Goal: Task Accomplishment & Management: Complete application form

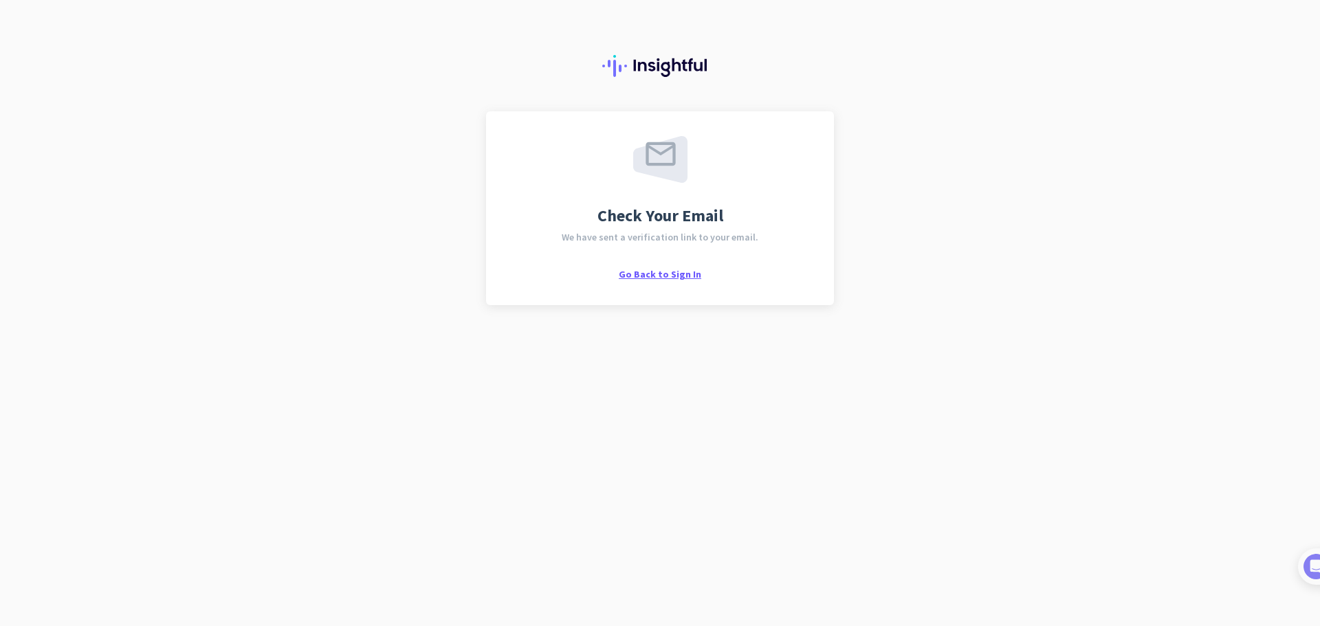
click at [676, 276] on span "Go Back to Sign In" at bounding box center [660, 274] width 83 height 12
click at [649, 276] on span "Go Back to Sign In" at bounding box center [660, 274] width 83 height 12
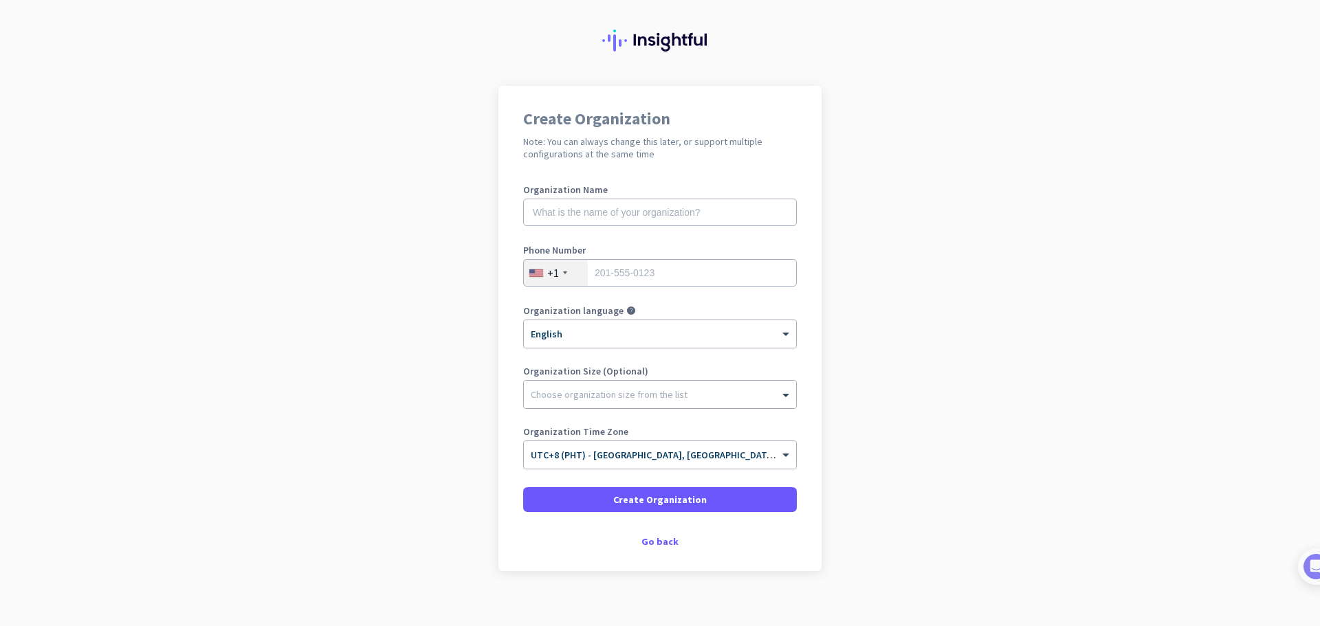
scroll to position [39, 0]
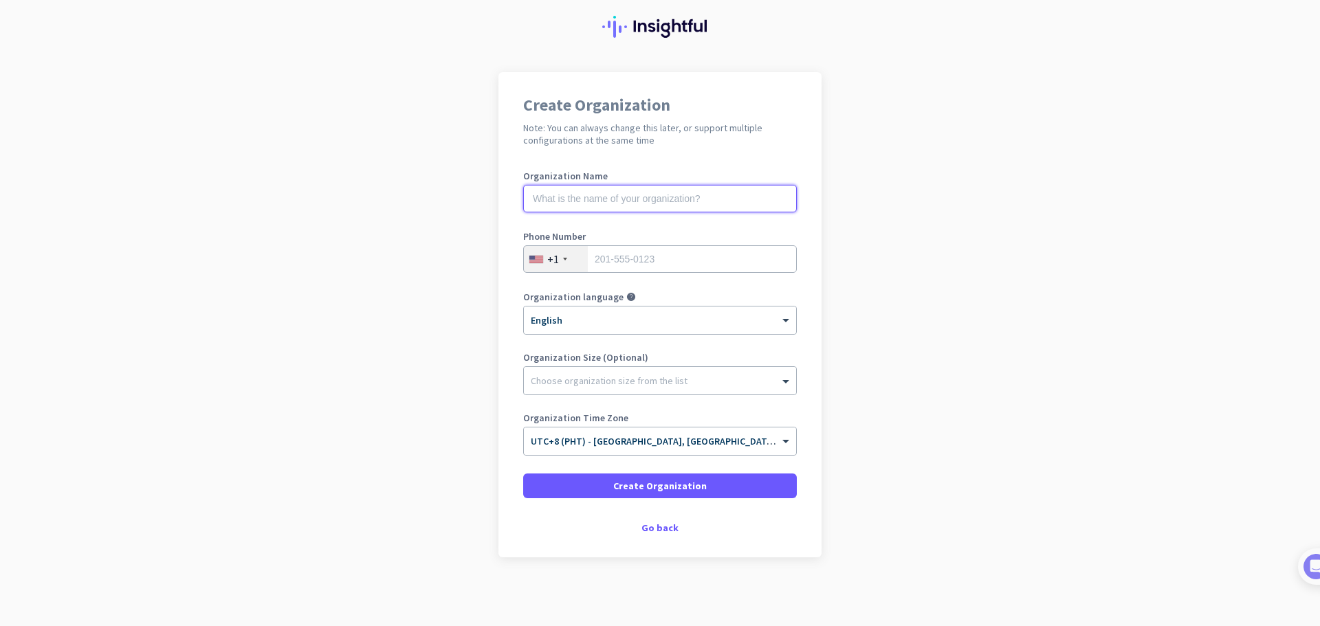
click at [624, 193] on input "text" at bounding box center [660, 199] width 274 height 28
click at [658, 528] on div "Go back" at bounding box center [660, 528] width 274 height 10
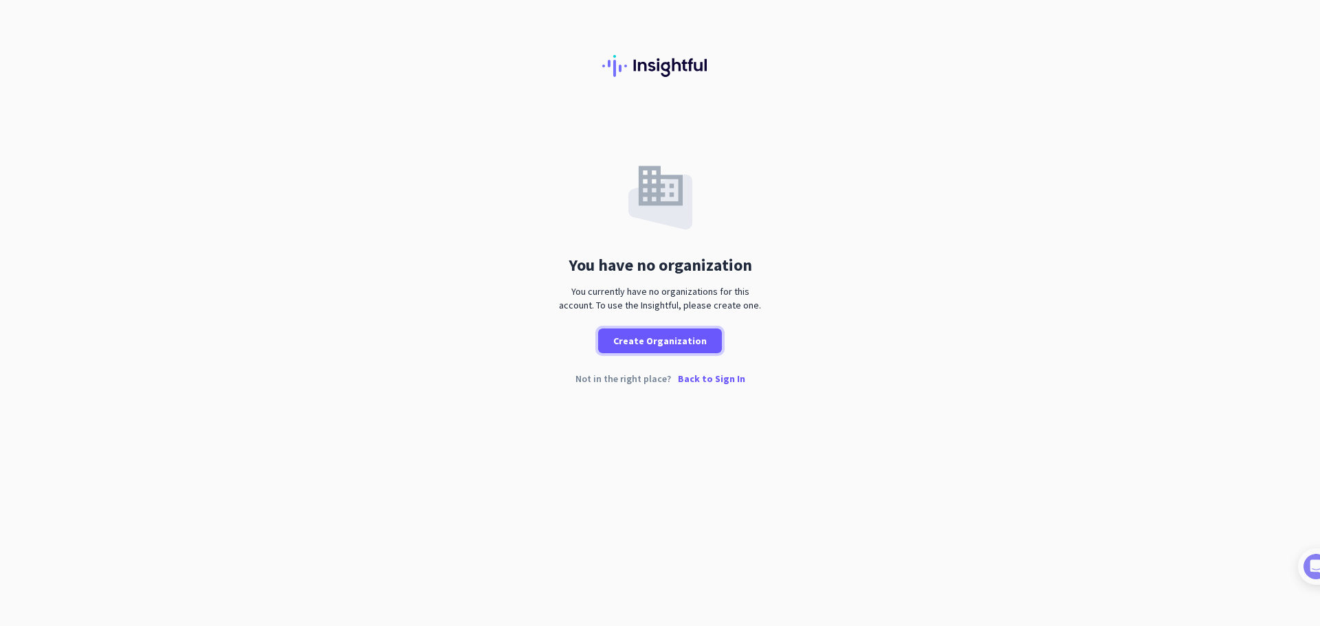
drag, startPoint x: 675, startPoint y: 338, endPoint x: 1038, endPoint y: 158, distance: 405.3
click at [1038, 158] on div "You have no organization You currently have no organizations for this account. …" at bounding box center [660, 232] width 1320 height 242
click at [678, 347] on span "Create Organization" at bounding box center [660, 341] width 94 height 14
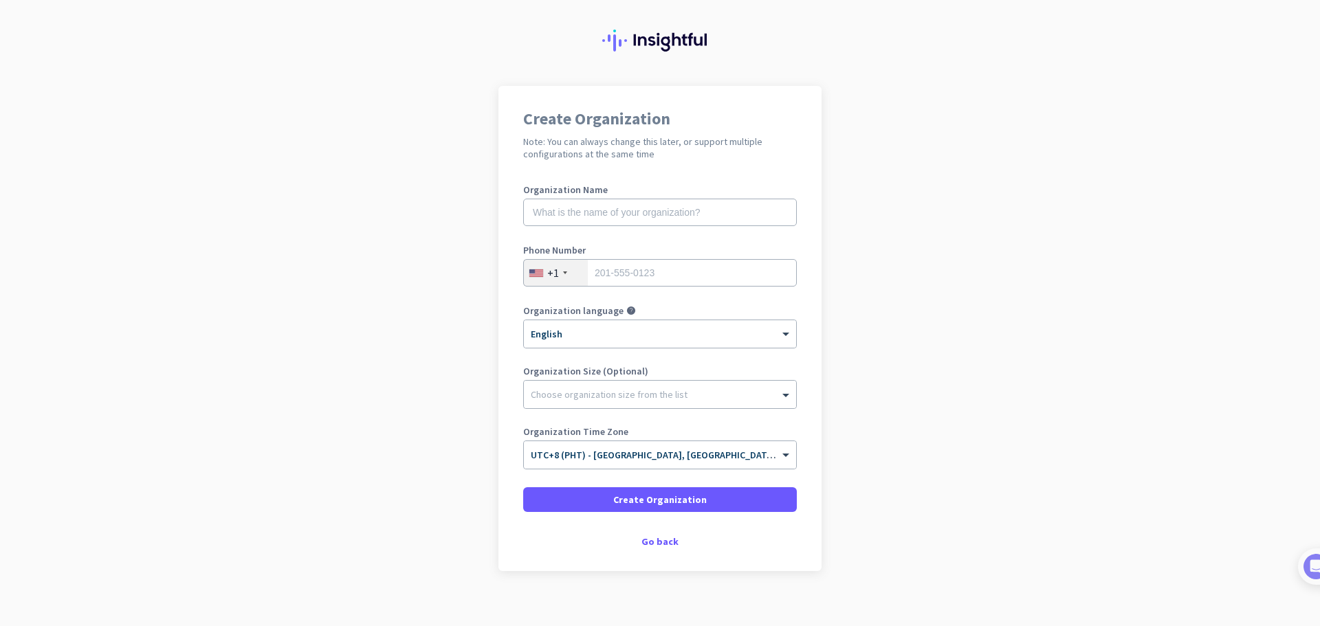
scroll to position [39, 0]
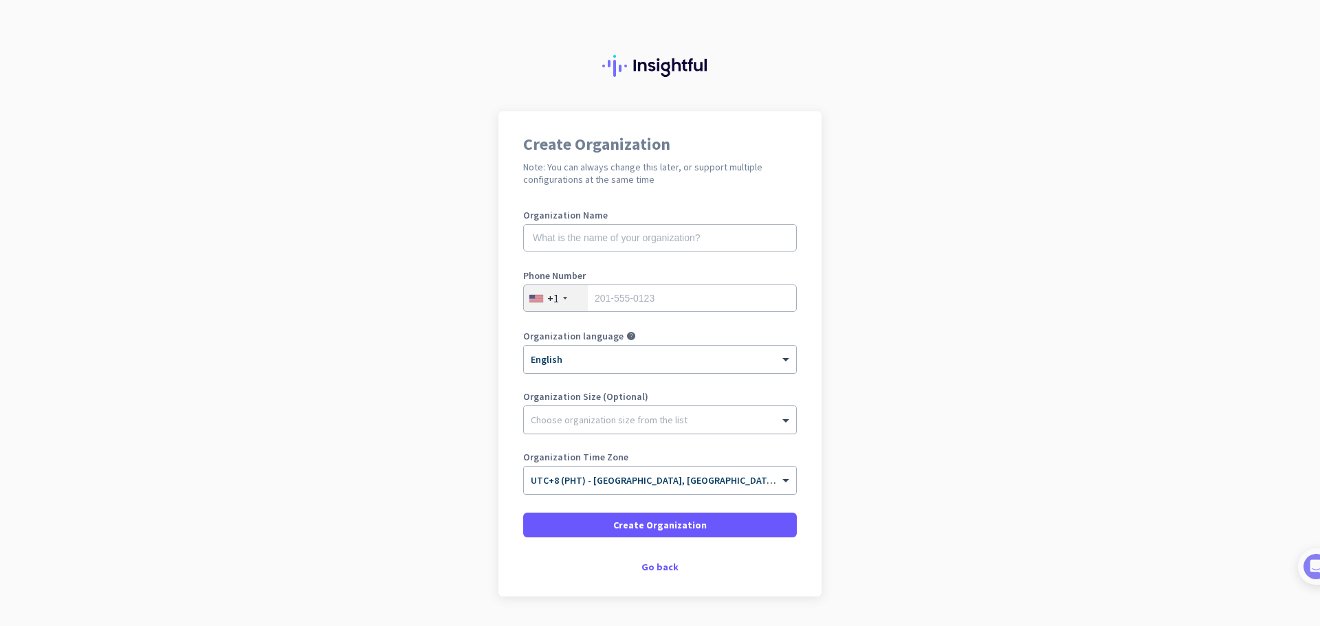
click at [740, 424] on div "Choose organization size from the list" at bounding box center [651, 420] width 255 height 12
click at [638, 231] on input "text" at bounding box center [660, 238] width 274 height 28
type input "Distinct"
click at [620, 428] on div "Choose organization size from the list" at bounding box center [660, 420] width 272 height 28
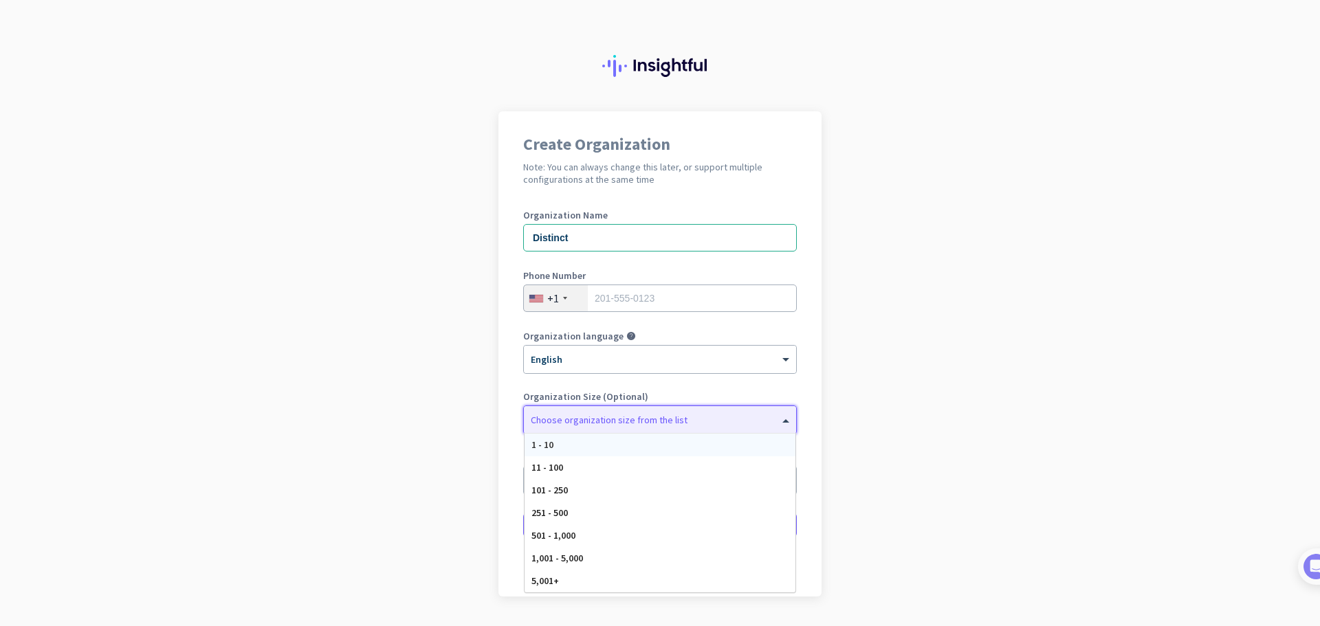
click at [614, 445] on div "1 - 10" at bounding box center [660, 445] width 271 height 23
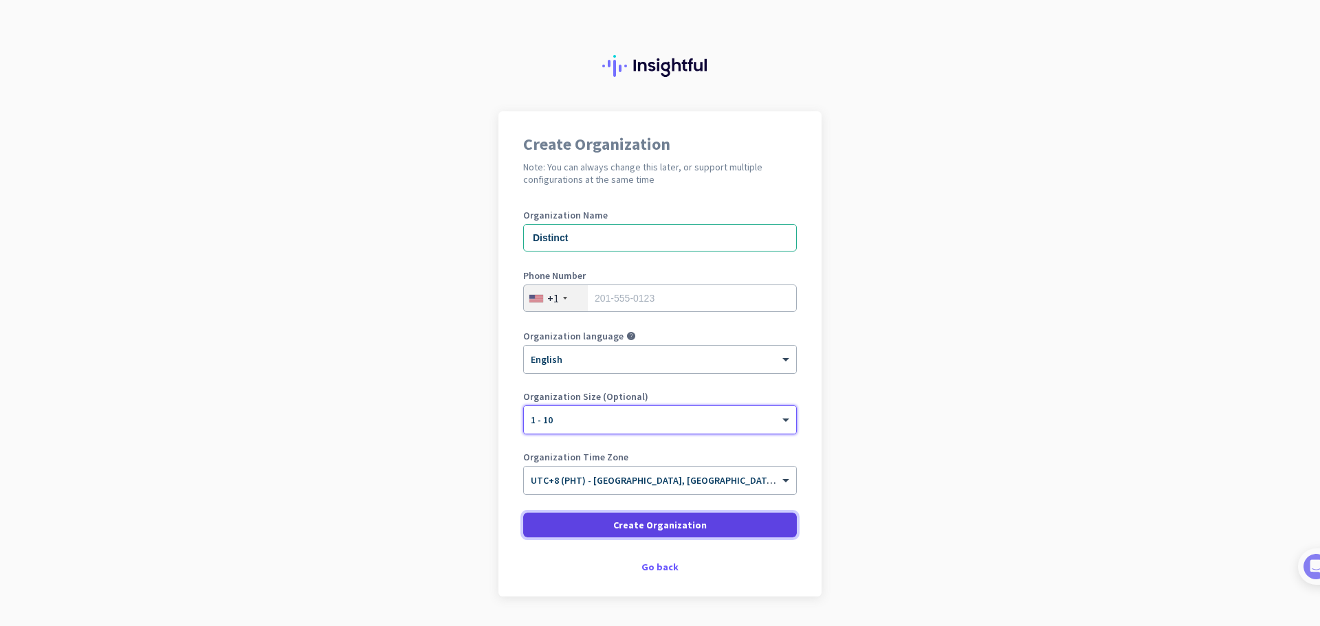
click at [644, 529] on span "Create Organization" at bounding box center [660, 525] width 94 height 14
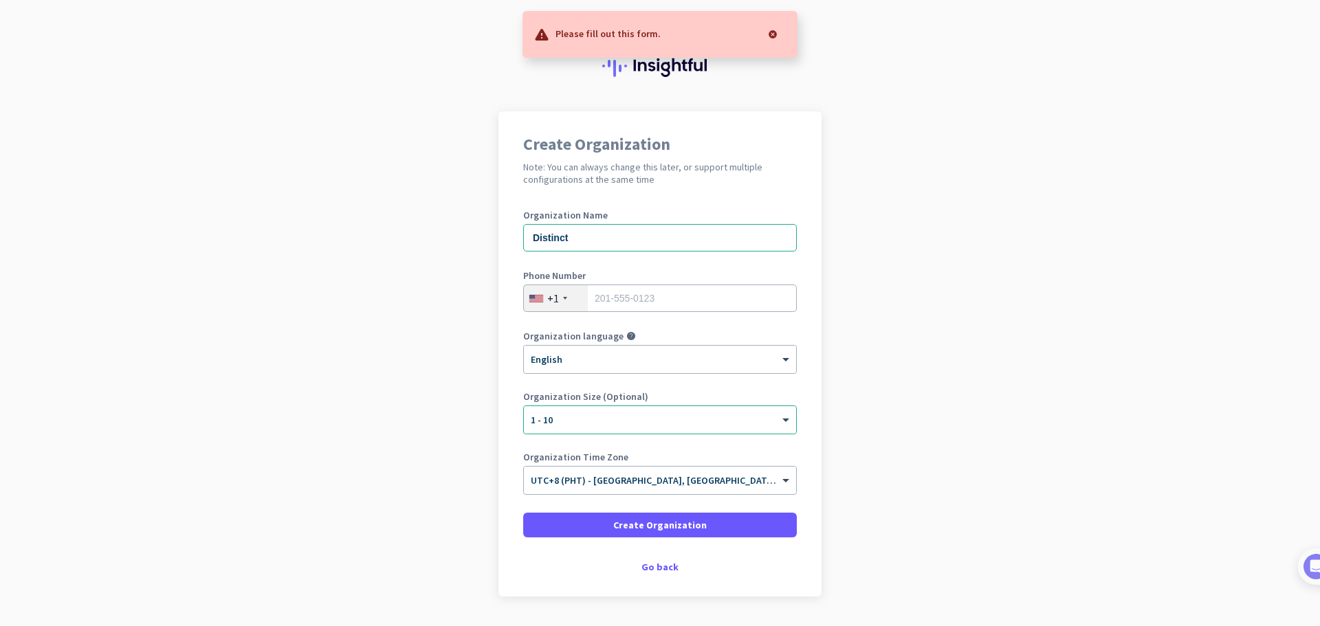
click at [557, 294] on div "+1" at bounding box center [556, 298] width 64 height 26
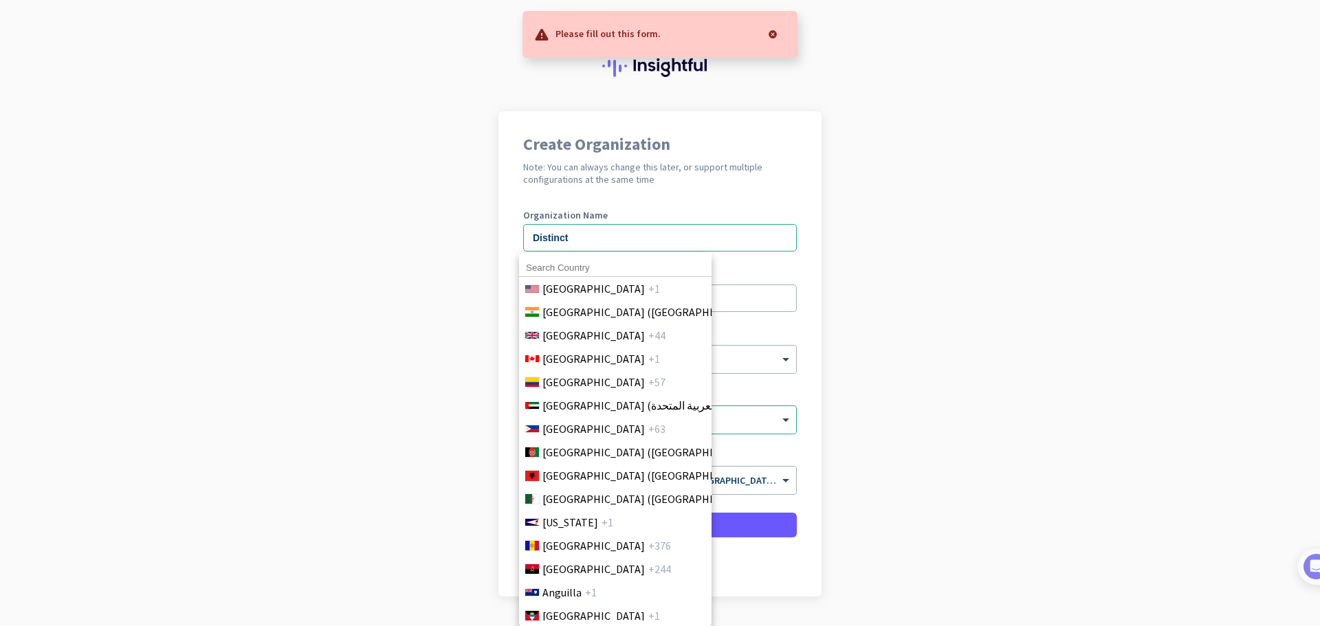
click at [557, 294] on span "[GEOGRAPHIC_DATA]" at bounding box center [594, 289] width 102 height 17
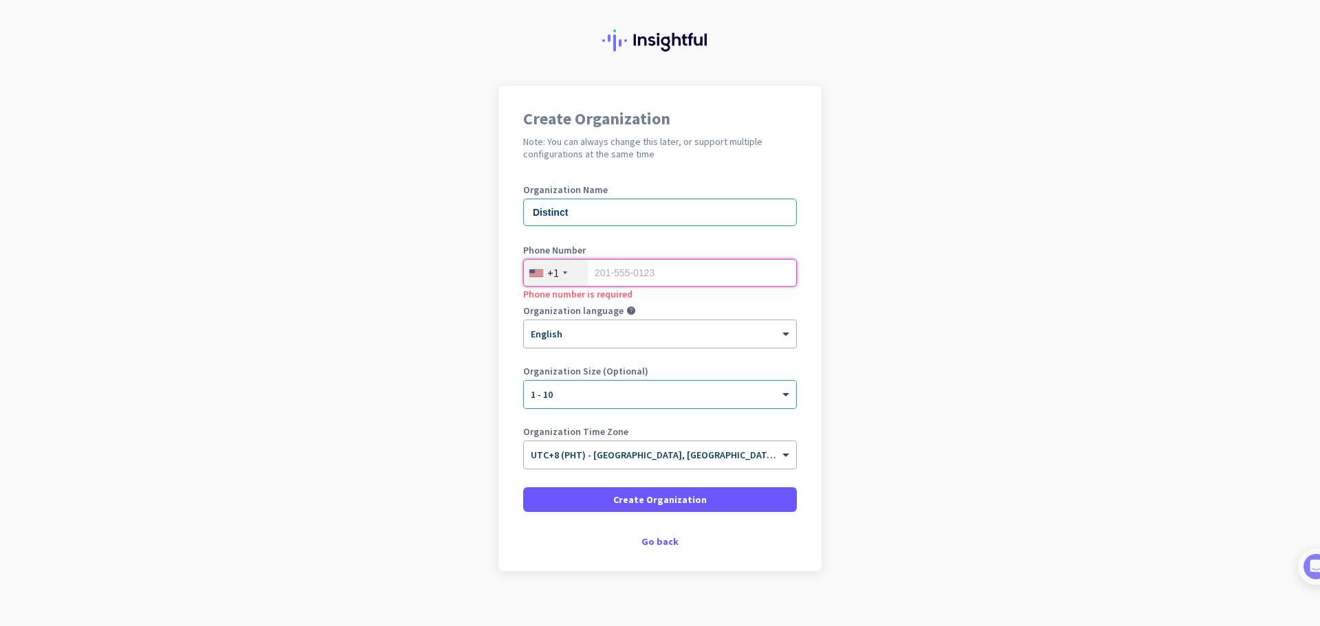
scroll to position [39, 0]
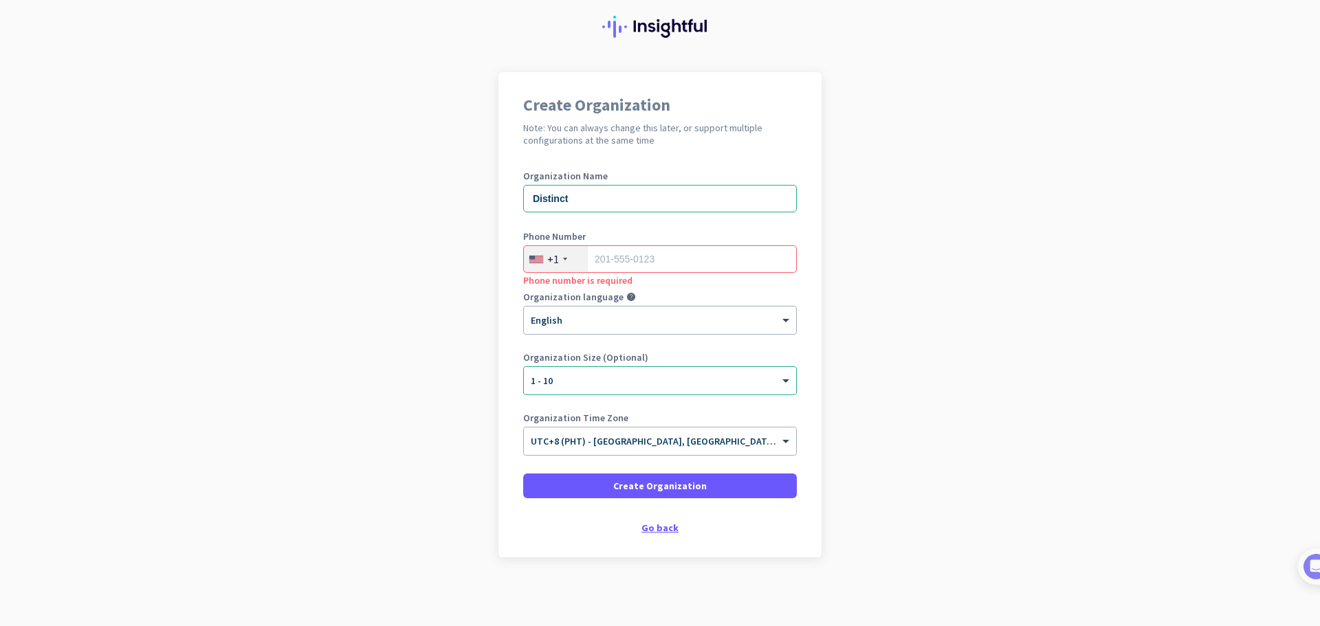
click at [654, 525] on div "Go back" at bounding box center [660, 528] width 274 height 10
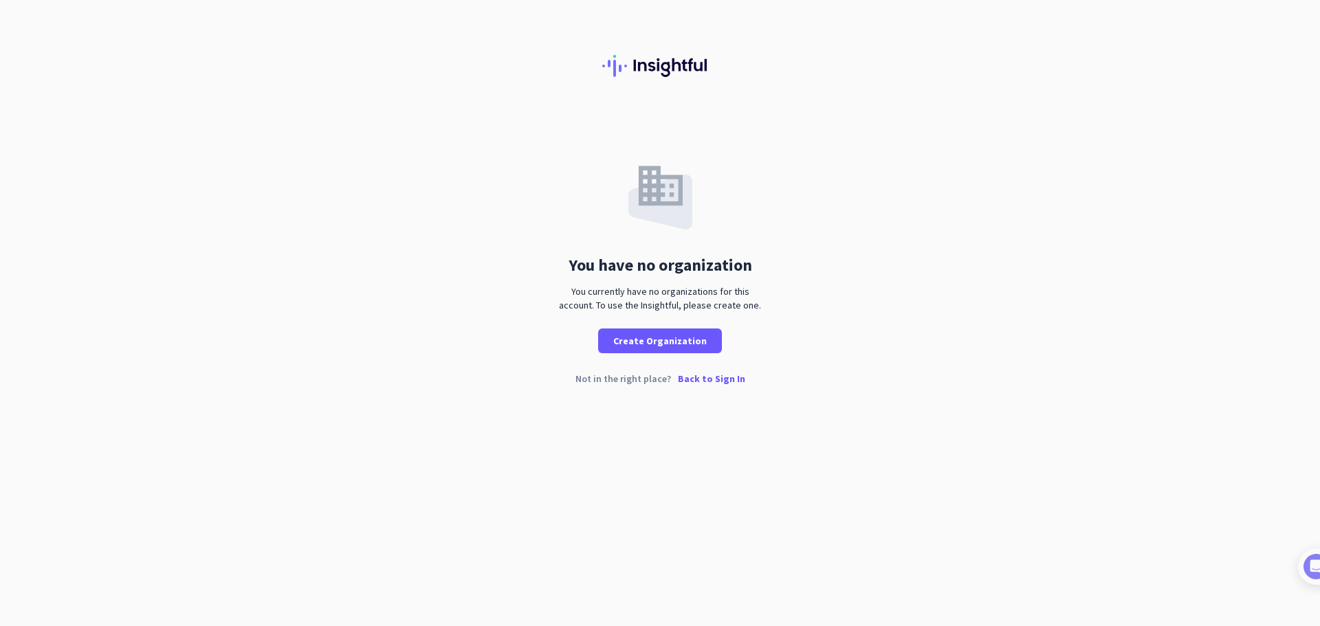
click at [717, 380] on p "Back to Sign In" at bounding box center [711, 379] width 67 height 10
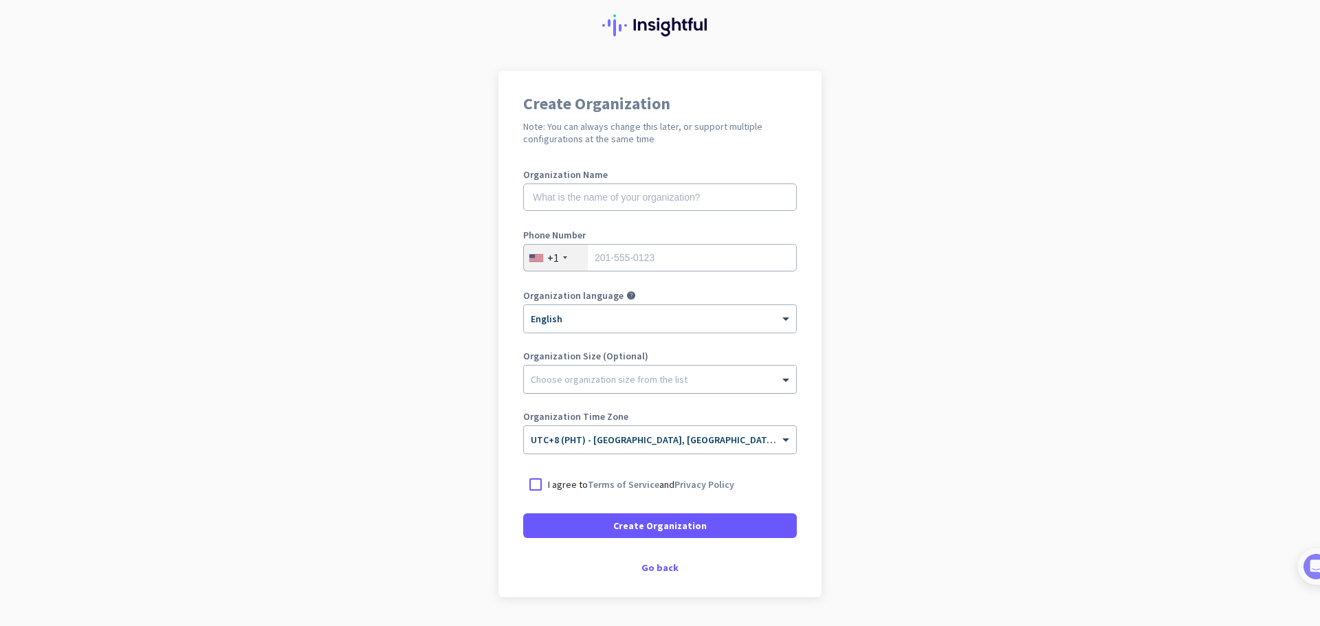
scroll to position [80, 0]
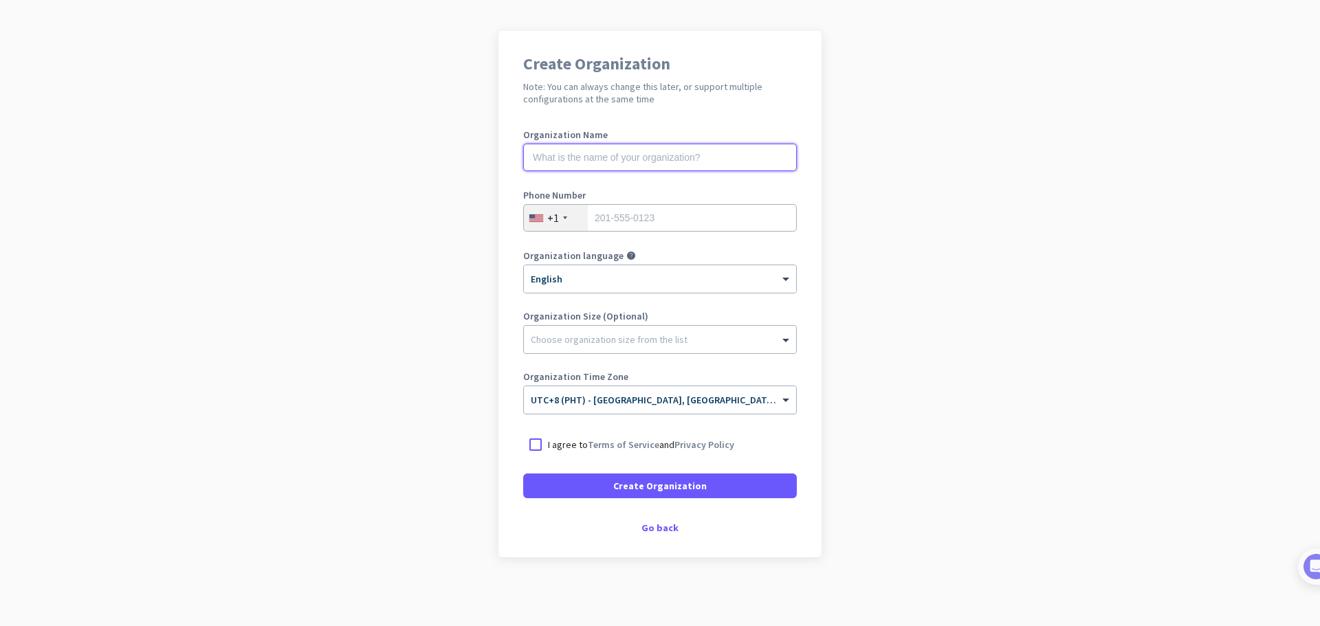
click at [582, 157] on input "text" at bounding box center [660, 158] width 274 height 28
type input "[PERSON_NAME]"
click at [584, 334] on div at bounding box center [660, 336] width 272 height 14
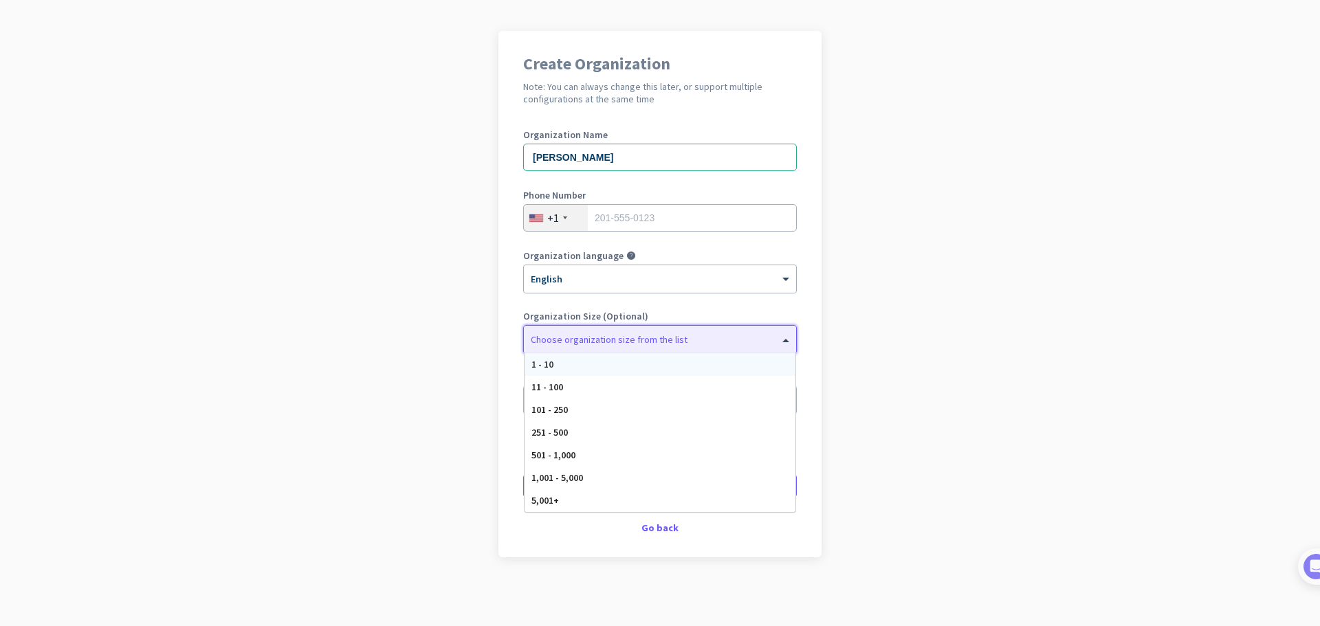
click at [591, 361] on div "1 - 10" at bounding box center [660, 364] width 271 height 23
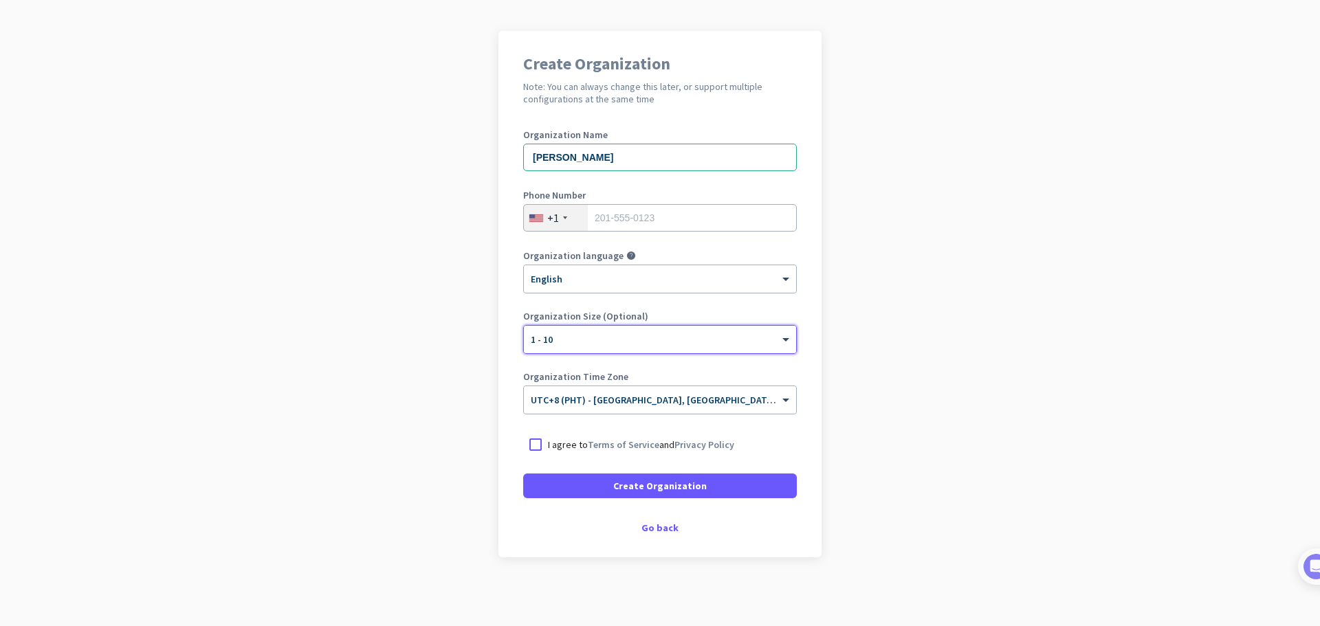
click at [530, 449] on div at bounding box center [535, 445] width 25 height 25
click at [590, 488] on span at bounding box center [660, 486] width 274 height 33
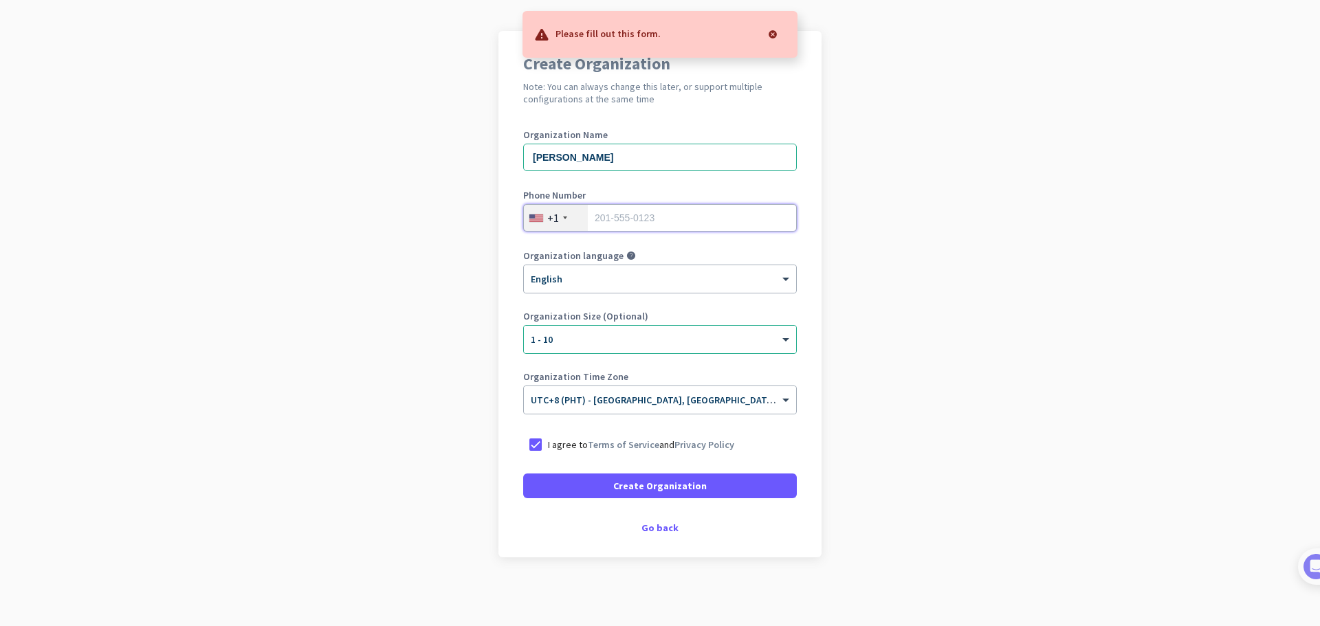
click at [622, 215] on input "tel" at bounding box center [660, 218] width 274 height 28
click at [913, 325] on app-onboarding-organization "Create Organization Note: You can always change this later, or support multiple…" at bounding box center [660, 329] width 1320 height 596
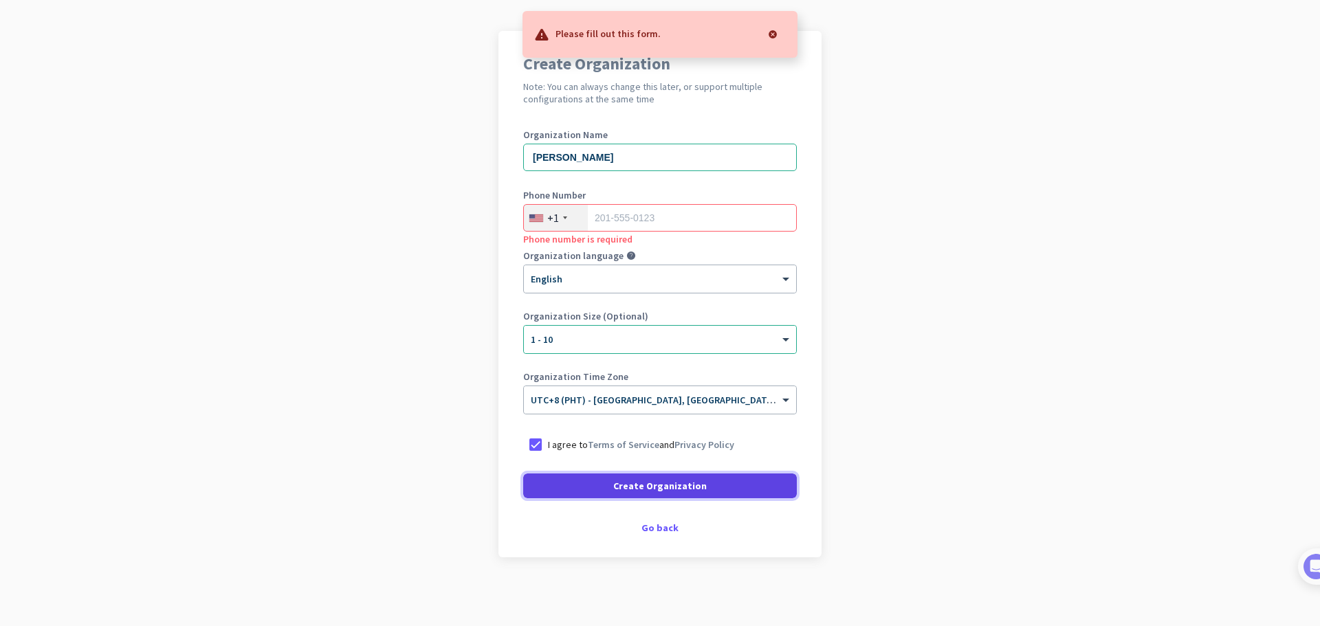
click at [720, 489] on span at bounding box center [660, 486] width 274 height 33
click at [641, 225] on input "tel" at bounding box center [660, 218] width 274 height 28
click at [562, 221] on div "+1" at bounding box center [556, 218] width 64 height 26
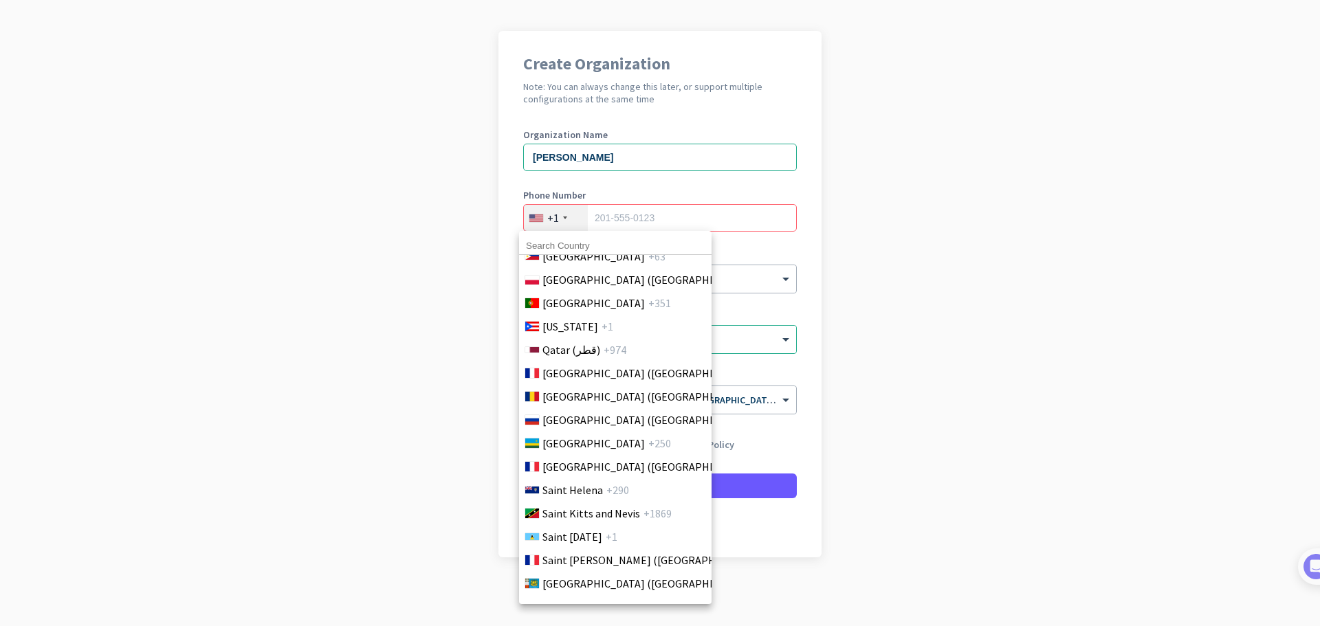
scroll to position [4047, 0]
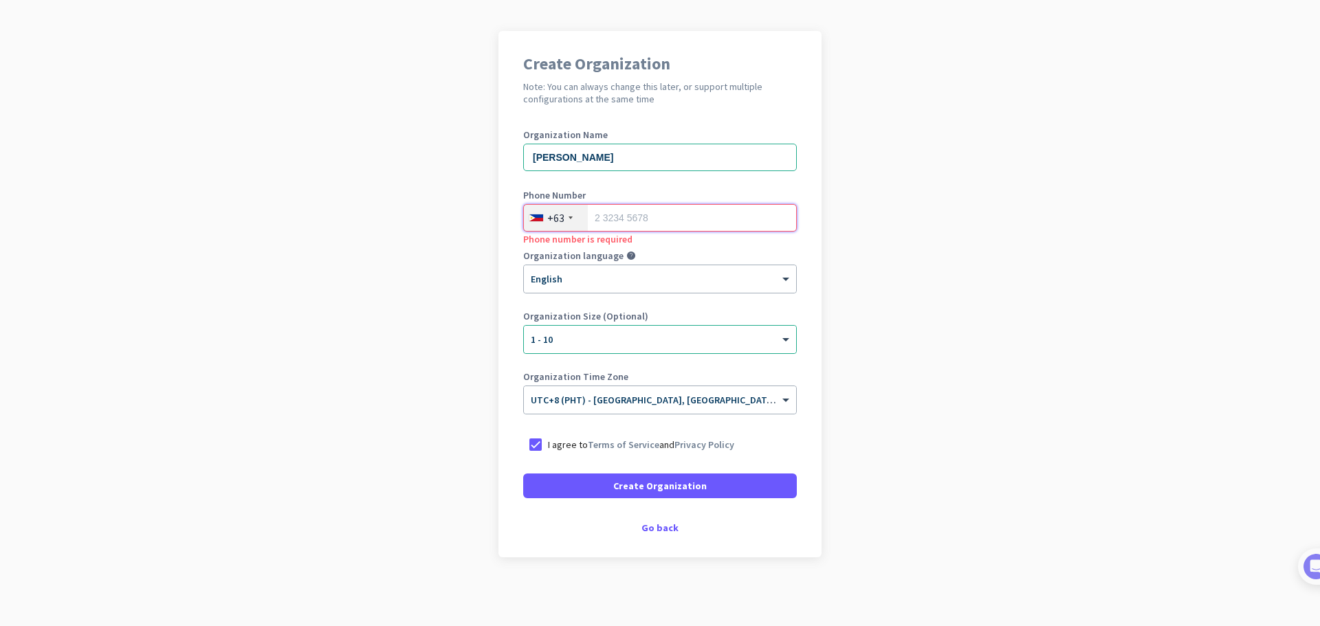
click at [635, 215] on input "tel" at bounding box center [660, 218] width 274 height 28
type input "09632553016"
type input "[PERSON_NAME]"
drag, startPoint x: 594, startPoint y: 219, endPoint x: 600, endPoint y: 228, distance: 10.3
click at [594, 219] on input "09632553016" at bounding box center [660, 218] width 274 height 28
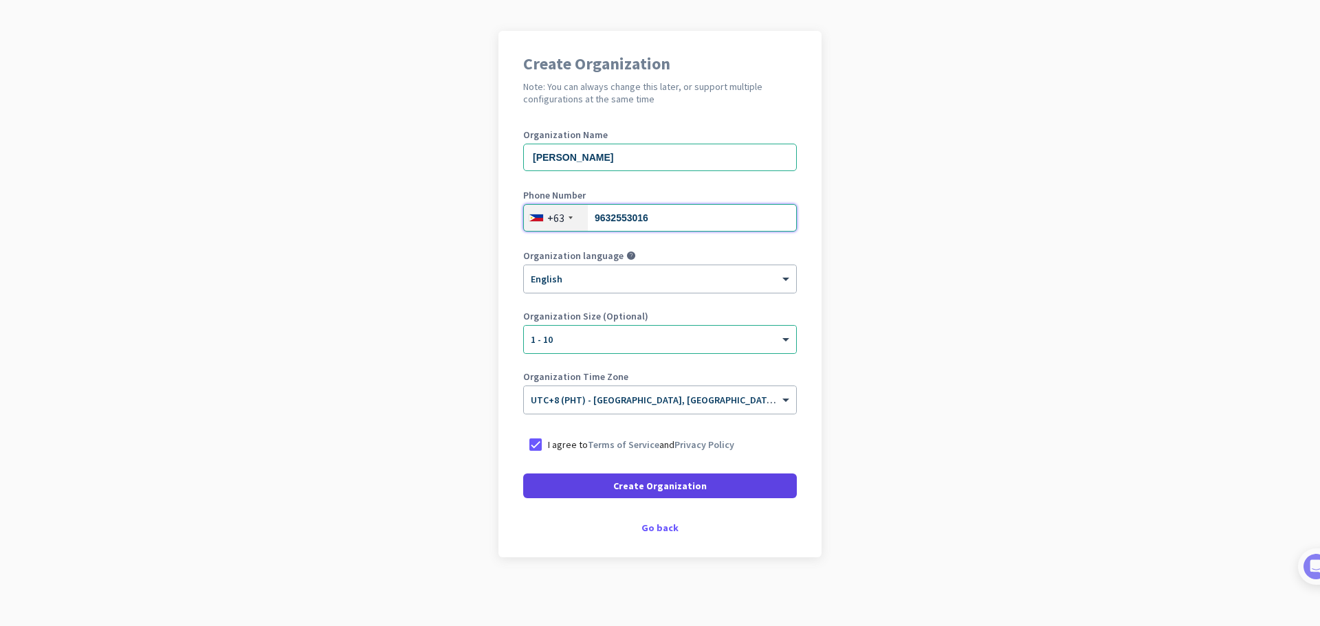
type input "9632553016"
click at [672, 487] on span "Create Organization" at bounding box center [660, 486] width 94 height 14
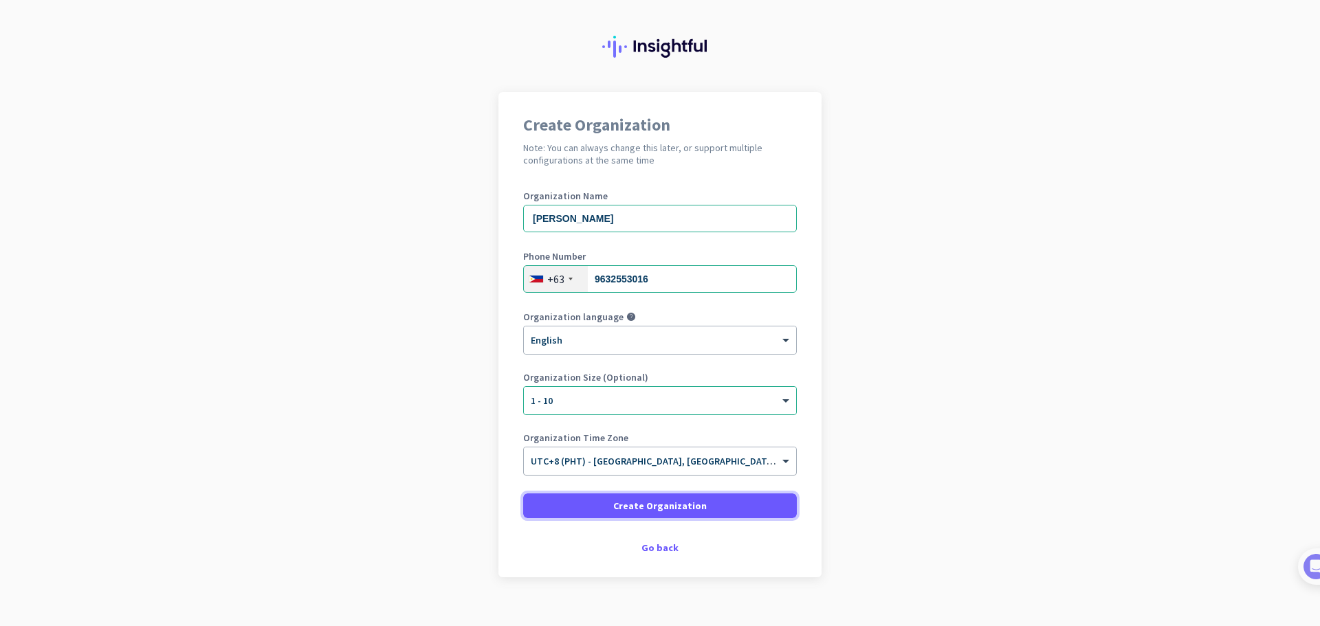
scroll to position [0, 0]
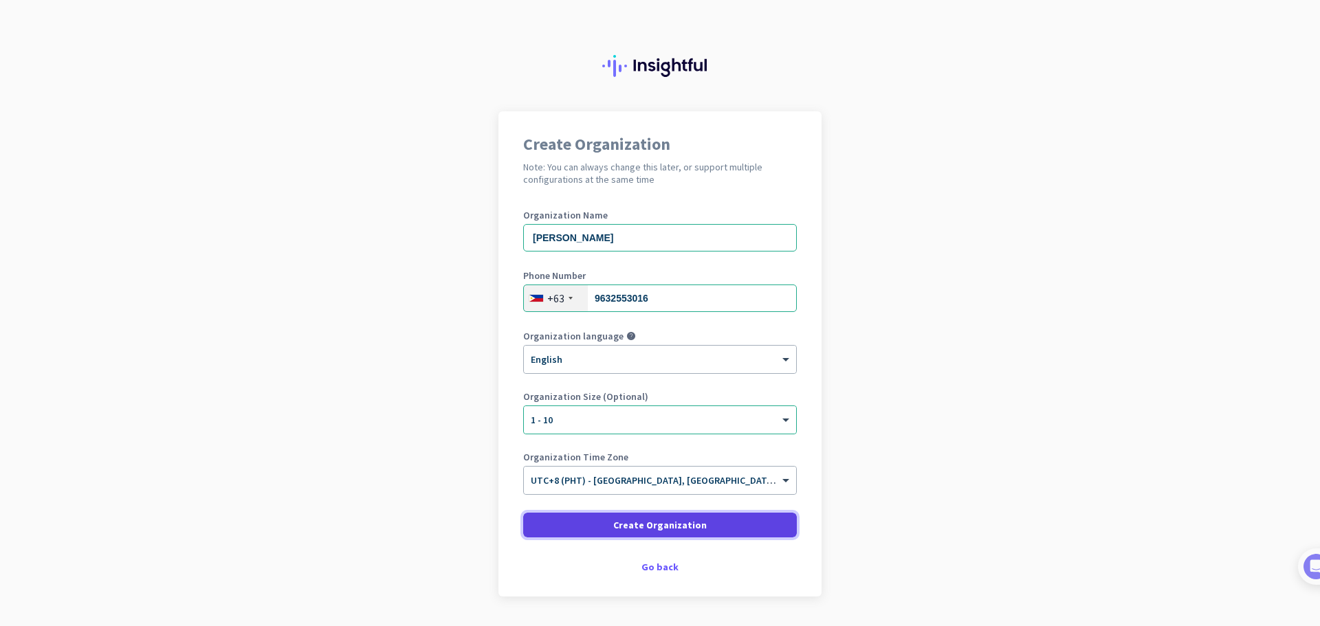
click at [652, 521] on span "Create Organization" at bounding box center [660, 525] width 94 height 14
